Goal: Transaction & Acquisition: Obtain resource

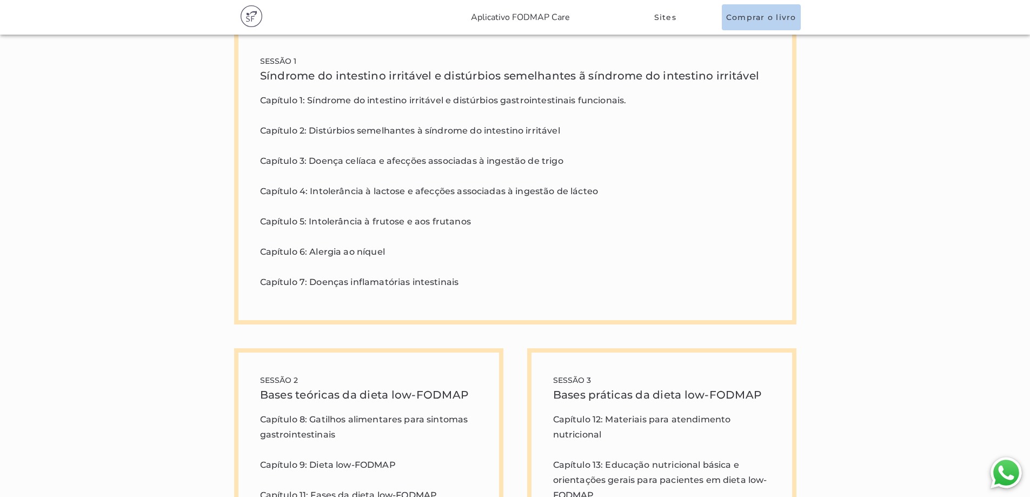
scroll to position [2919, 0]
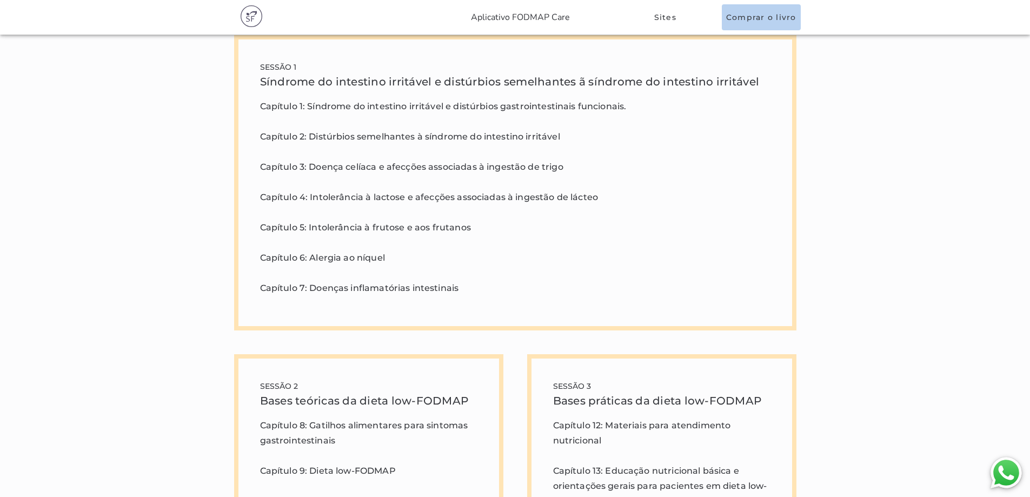
drag, startPoint x: 314, startPoint y: 105, endPoint x: 630, endPoint y: 102, distance: 316.3
click at [630, 102] on p "Capítulo 1: Síndrome do intestino irritável e distúrbios gastrointestinais func…" at bounding box center [515, 197] width 510 height 197
click at [629, 105] on p "Capítulo 1: Síndrome do intestino irritável e distúrbios gastrointestinais func…" at bounding box center [515, 197] width 510 height 197
drag, startPoint x: 305, startPoint y: 133, endPoint x: 562, endPoint y: 137, distance: 257.3
click at [562, 137] on p "Capítulo 1: Síndrome do intestino irritável e distúrbios gastrointestinais func…" at bounding box center [515, 197] width 510 height 197
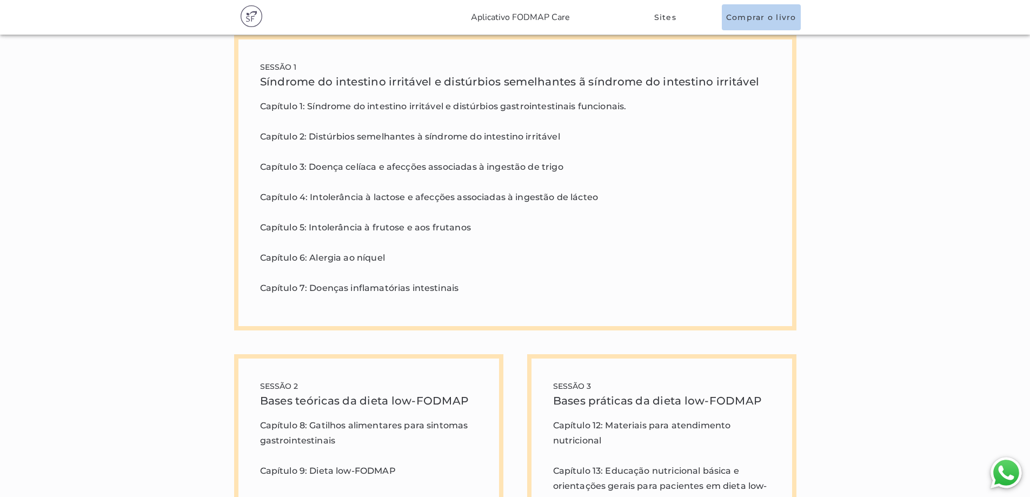
click at [562, 137] on p "Capítulo 1: Síndrome do intestino irritável e distúrbios gastrointestinais func…" at bounding box center [515, 197] width 510 height 197
click at [544, 163] on p "Capítulo 1: Síndrome do intestino irritável e distúrbios gastrointestinais func…" at bounding box center [515, 197] width 510 height 197
drag, startPoint x: 296, startPoint y: 195, endPoint x: 591, endPoint y: 191, distance: 295.2
click at [591, 191] on p "Capítulo 1: Síndrome do intestino irritável e distúrbios gastrointestinais func…" at bounding box center [515, 197] width 510 height 197
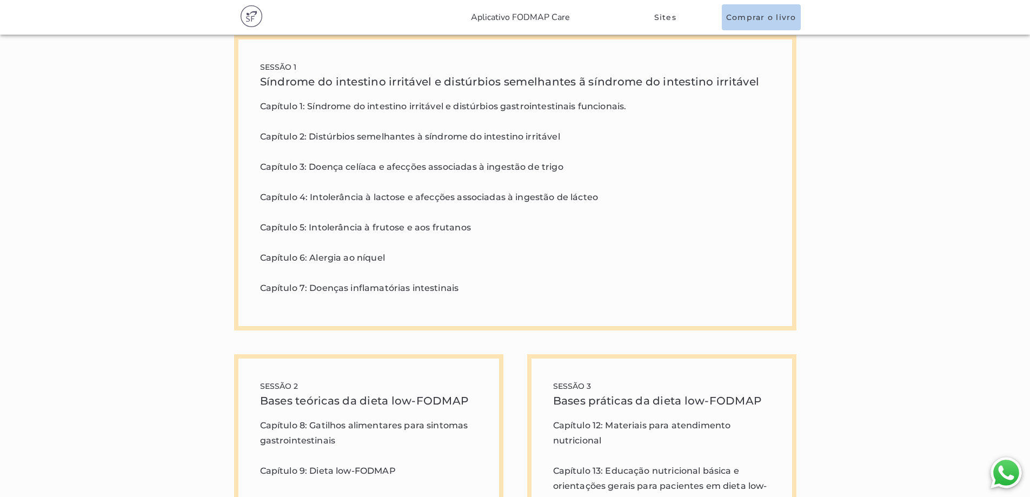
drag, startPoint x: 282, startPoint y: 223, endPoint x: 470, endPoint y: 231, distance: 187.7
click at [470, 231] on p "Capítulo 1: Síndrome do intestino irritável e distúrbios gastrointestinais func…" at bounding box center [515, 197] width 510 height 197
drag, startPoint x: 353, startPoint y: 259, endPoint x: 361, endPoint y: 258, distance: 8.3
click at [361, 258] on p "Capítulo 1: Síndrome do intestino irritável e distúrbios gastrointestinais func…" at bounding box center [515, 197] width 510 height 197
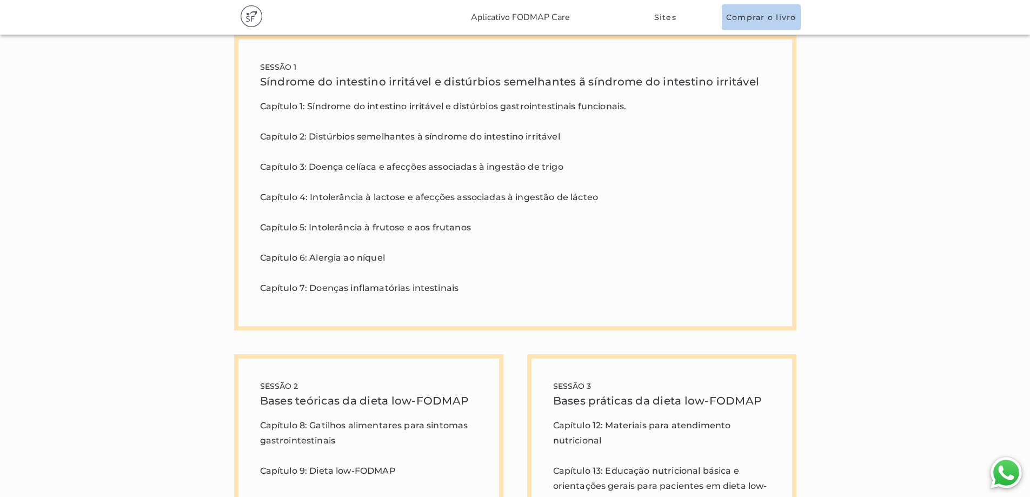
click at [370, 257] on p "Capítulo 1: Síndrome do intestino irritável e distúrbios gastrointestinais func…" at bounding box center [515, 197] width 510 height 197
drag, startPoint x: 320, startPoint y: 286, endPoint x: 444, endPoint y: 285, distance: 124.3
click at [444, 285] on p "Capítulo 1: Síndrome do intestino irritável e distúrbios gastrointestinais func…" at bounding box center [515, 197] width 510 height 197
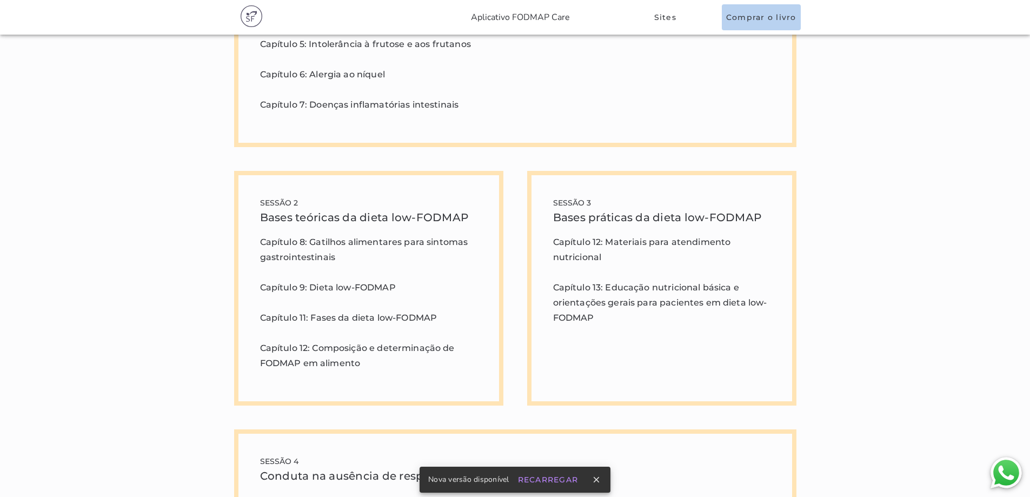
scroll to position [3135, 0]
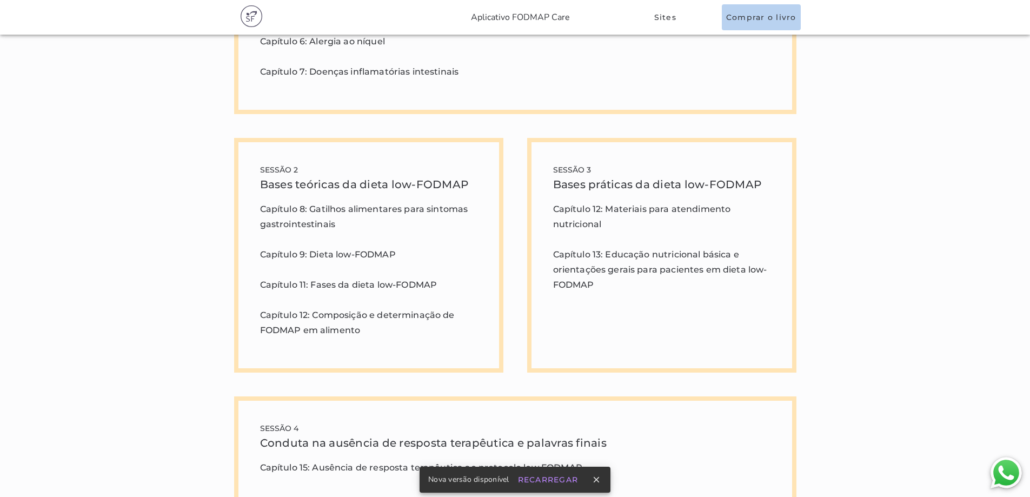
drag, startPoint x: 262, startPoint y: 184, endPoint x: 443, endPoint y: 184, distance: 181.1
click at [443, 184] on h6 "Bases teóricas da dieta low-FODMAP" at bounding box center [368, 184] width 217 height 17
drag, startPoint x: 309, startPoint y: 208, endPoint x: 330, endPoint y: 221, distance: 25.0
click at [330, 221] on p "Capítulo 8: Gatilhos alimentares para sintomas gastrointestinais Capítulo 9: Di…" at bounding box center [368, 270] width 217 height 136
drag, startPoint x: 307, startPoint y: 254, endPoint x: 394, endPoint y: 261, distance: 87.9
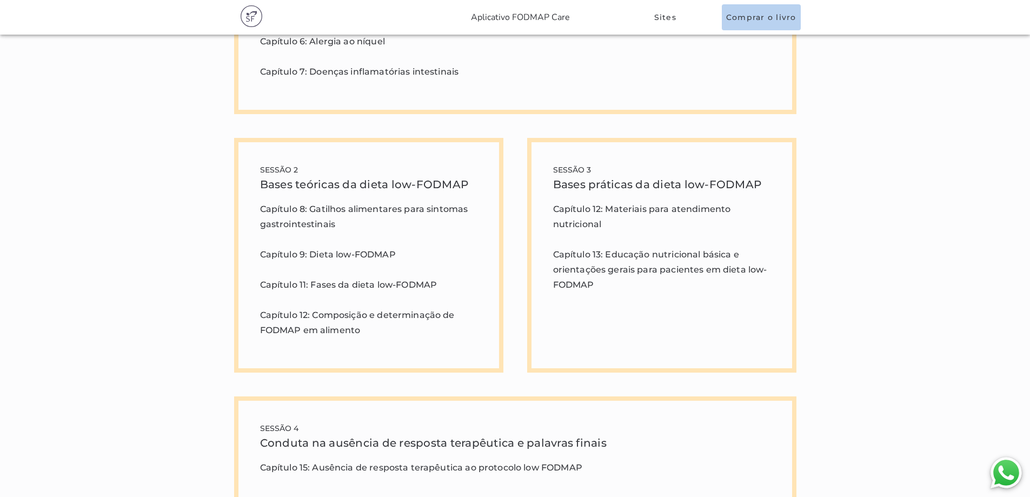
click at [391, 261] on p "Capítulo 8: Gatilhos alimentares para sintomas gastrointestinais Capítulo 9: Di…" at bounding box center [368, 270] width 217 height 136
click at [402, 257] on p "Capítulo 8: Gatilhos alimentares para sintomas gastrointestinais Capítulo 9: Di…" at bounding box center [368, 270] width 217 height 136
drag, startPoint x: 307, startPoint y: 286, endPoint x: 466, endPoint y: 283, distance: 159.5
click at [466, 283] on p "Capítulo 8: Gatilhos alimentares para sintomas gastrointestinais Capítulo 9: Di…" at bounding box center [368, 270] width 217 height 136
click at [469, 281] on p "Capítulo 8: Gatilhos alimentares para sintomas gastrointestinais Capítulo 9: Di…" at bounding box center [368, 270] width 217 height 136
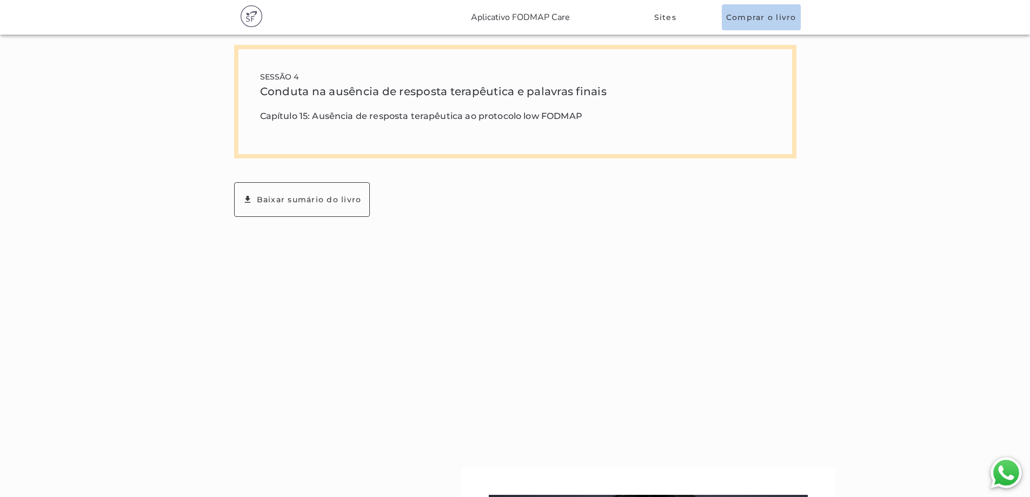
scroll to position [3406, 0]
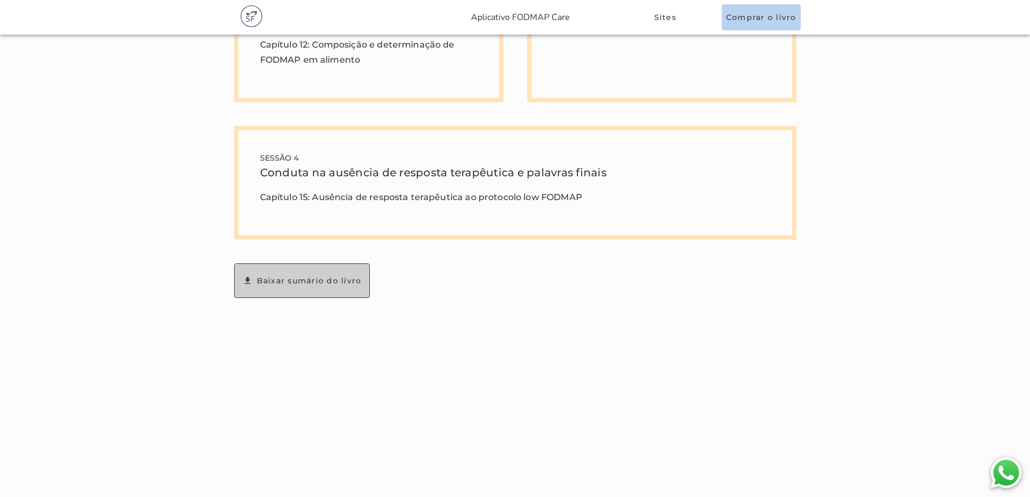
click at [0, 0] on slot "Baixar sumário do livro" at bounding box center [0, 0] width 0 height 0
